Goal: Task Accomplishment & Management: Use online tool/utility

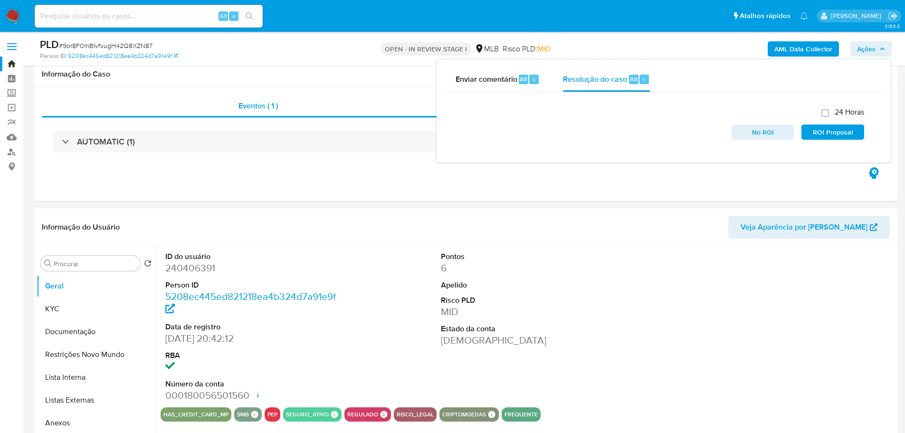
select select "10"
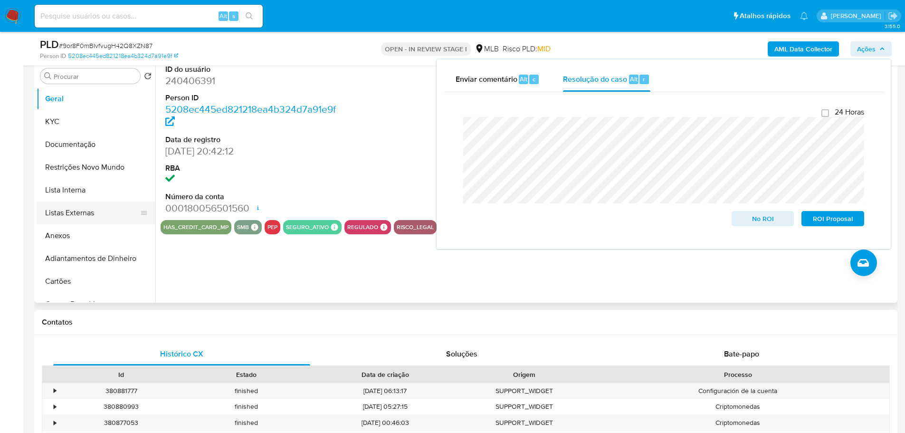
scroll to position [166, 0]
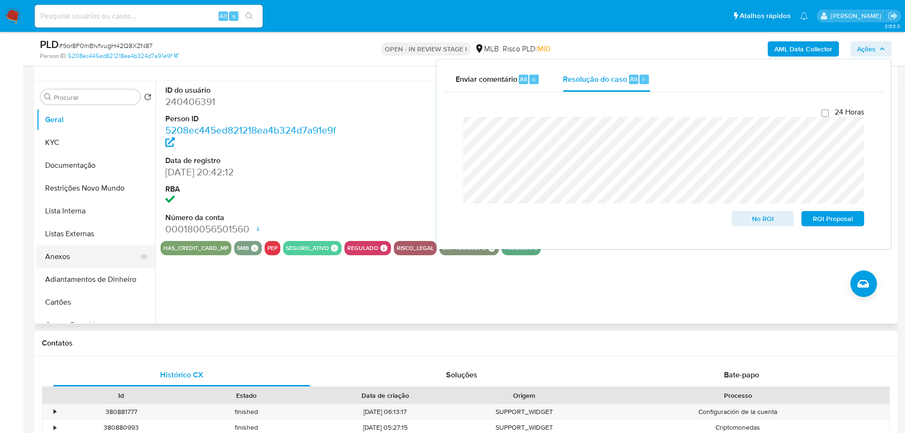
drag, startPoint x: 60, startPoint y: 255, endPoint x: 57, endPoint y: 259, distance: 5.8
click at [60, 255] on button "Anexos" at bounding box center [92, 256] width 111 height 23
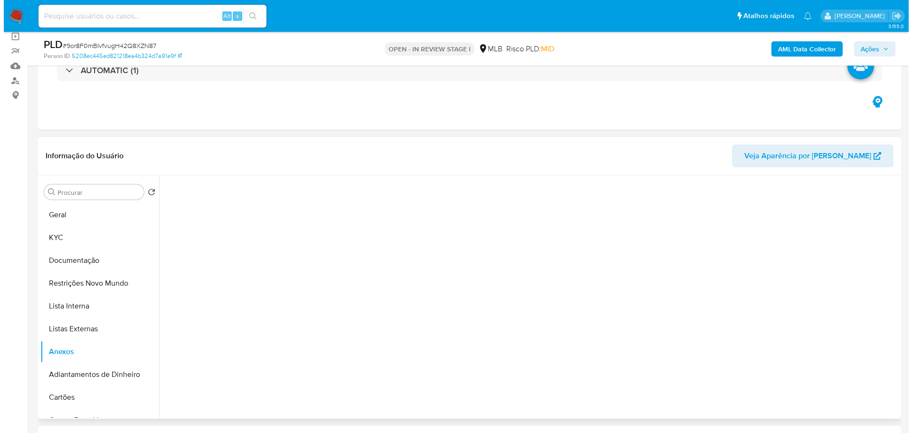
scroll to position [119, 0]
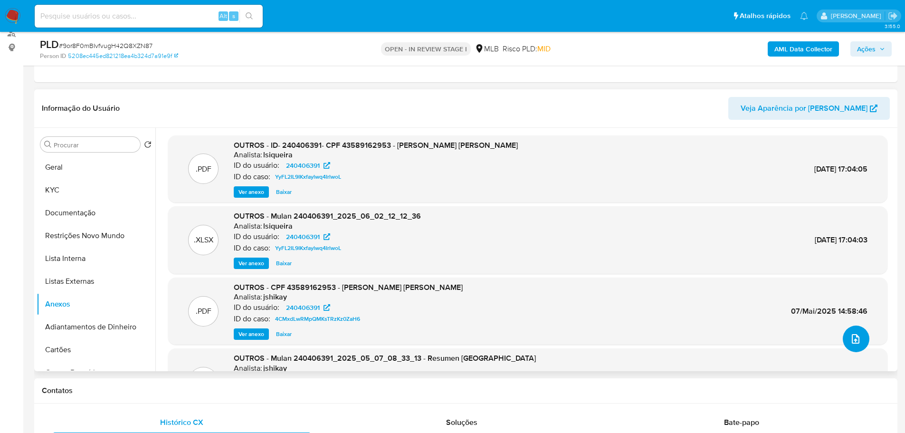
click at [851, 342] on icon "upload-file" at bounding box center [855, 338] width 11 height 11
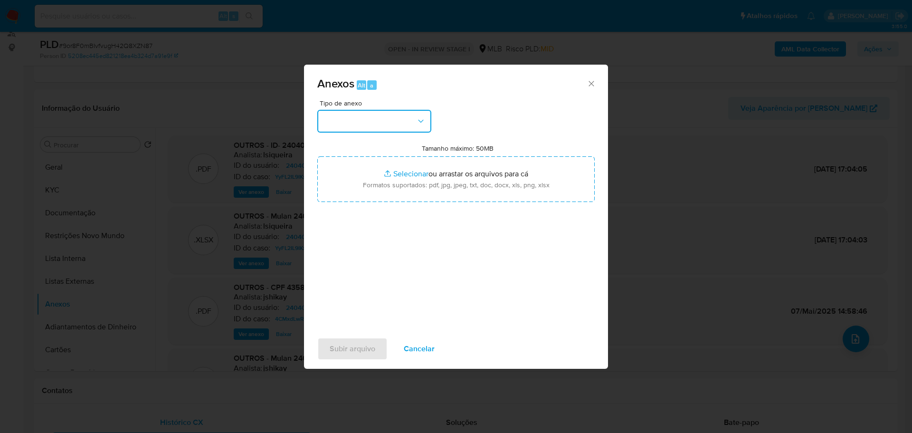
click at [378, 120] on button "button" at bounding box center [374, 121] width 114 height 23
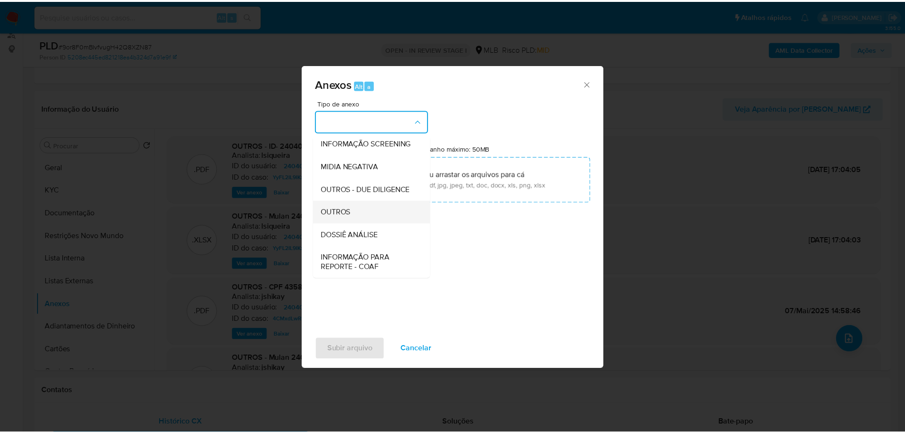
scroll to position [146, 0]
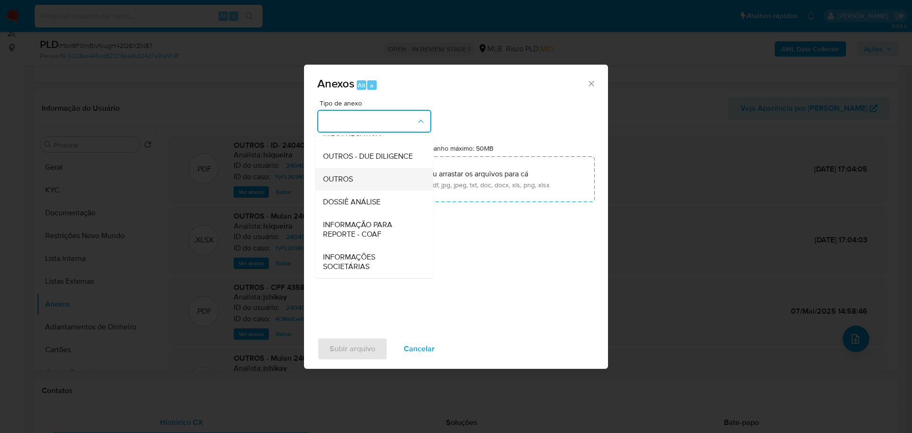
click at [347, 180] on span "OUTROS" at bounding box center [338, 179] width 30 height 10
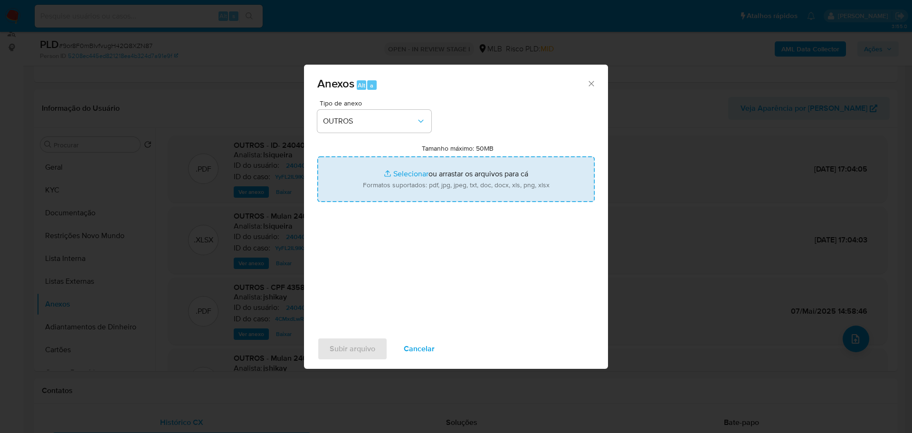
type input "C:\fakepath\ID_ 240406391 - CPF 43589162953 - [PERSON_NAME] [PERSON_NAME].pdf"
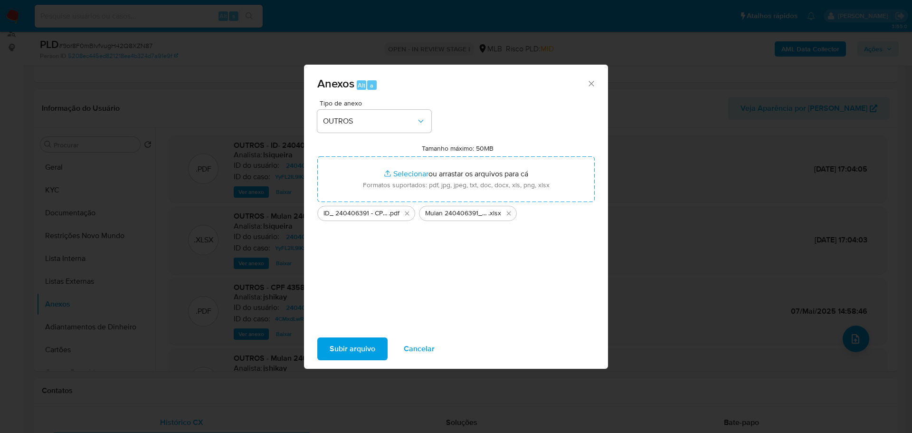
click at [343, 341] on span "Subir arquivo" at bounding box center [353, 348] width 46 height 21
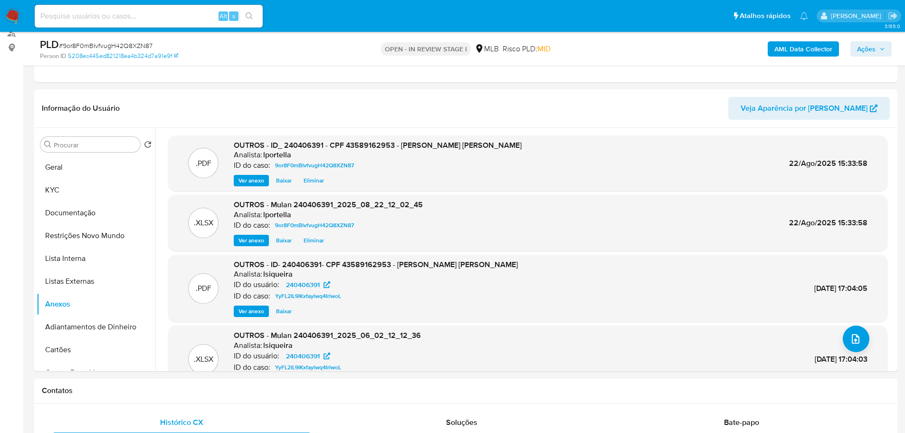
click at [868, 53] on span "Ações" at bounding box center [866, 48] width 19 height 15
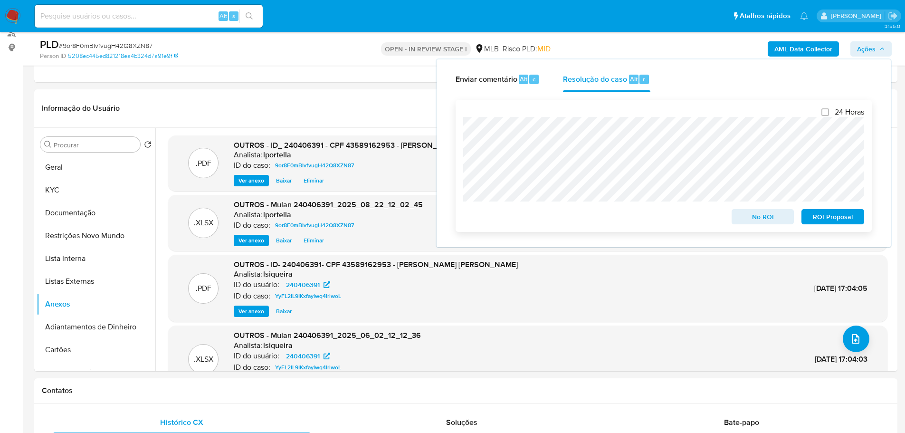
click at [773, 219] on span "No ROI" at bounding box center [762, 216] width 49 height 13
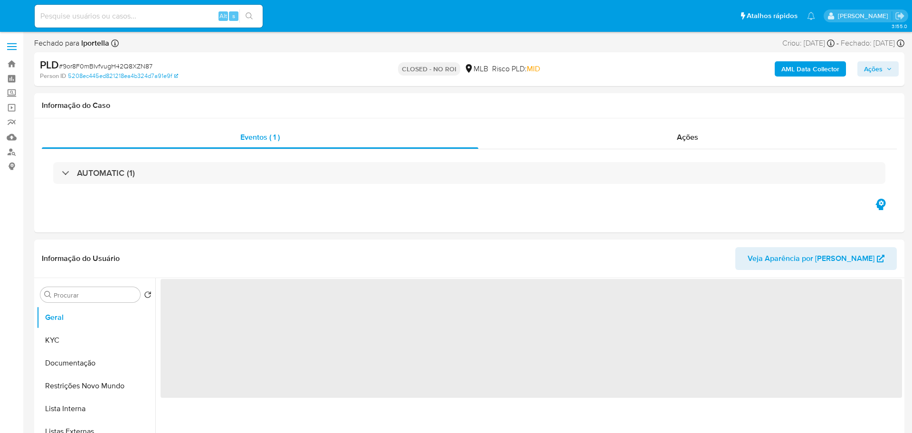
select select "10"
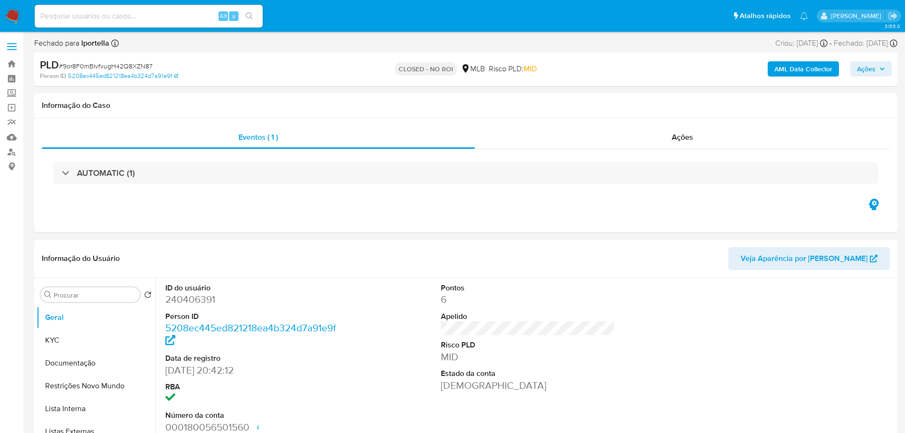
click at [10, 17] on img at bounding box center [13, 16] width 16 height 16
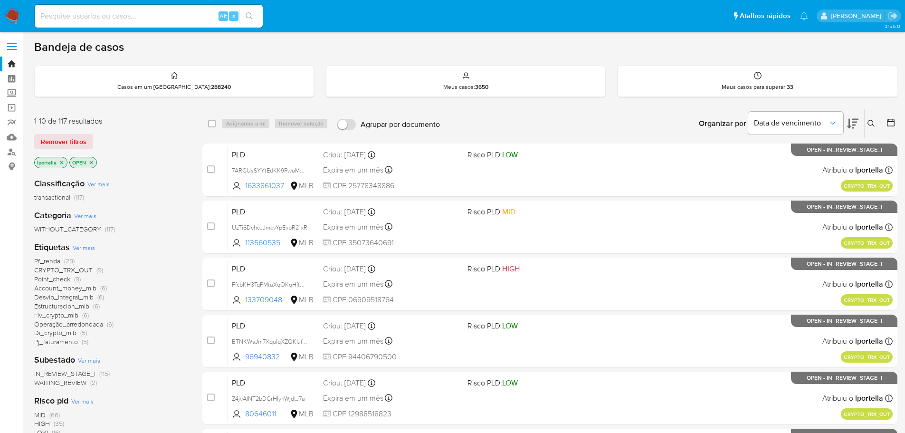
click at [131, 18] on input at bounding box center [149, 16] width 228 height 12
paste input "9or8F0mBIvfvugH42Q8XZN87"
type input "9or8F0mBIvfvugH42Q8XZN87"
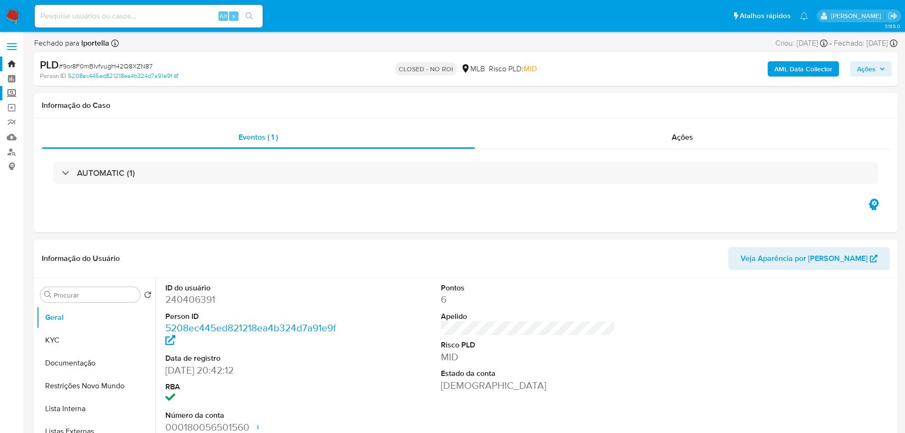
select select "10"
click at [118, 19] on input at bounding box center [149, 16] width 228 height 12
paste input "KEt2w0bOgwtJwUdACqzXuCnN"
type input "KEt2w0bOgwtJwUdACqzXuCnN"
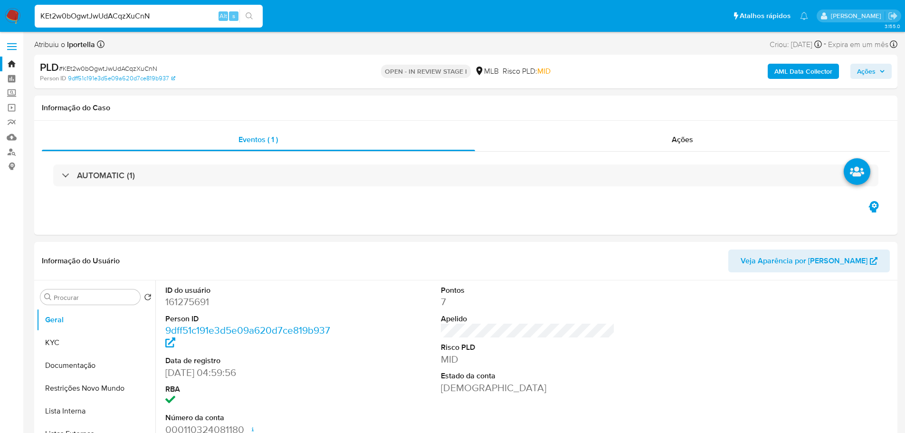
select select "10"
